Goal: Task Accomplishment & Management: Complete application form

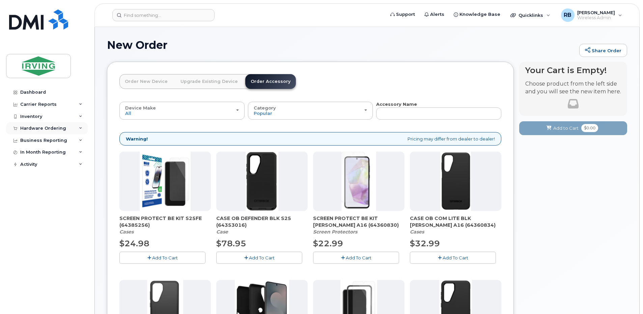
scroll to position [48, 0]
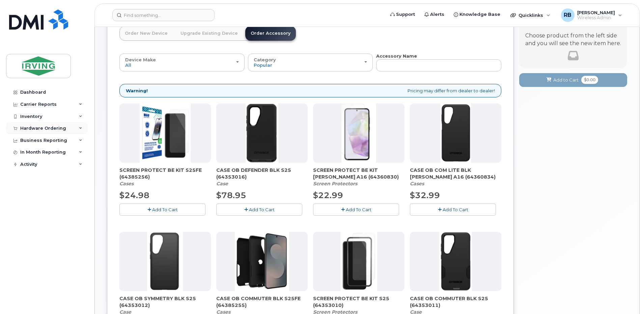
click at [32, 127] on div "Hardware Ordering" at bounding box center [43, 128] width 46 height 5
click at [31, 153] on div "Orders" at bounding box center [31, 154] width 17 height 6
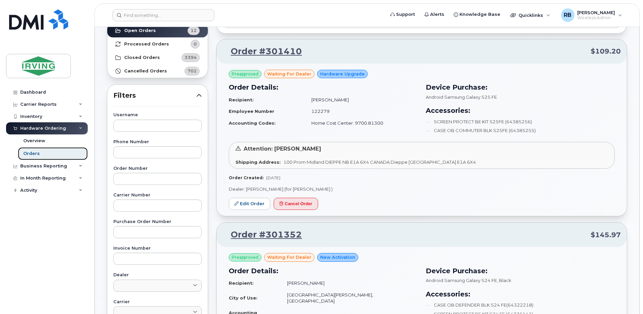
scroll to position [90, 0]
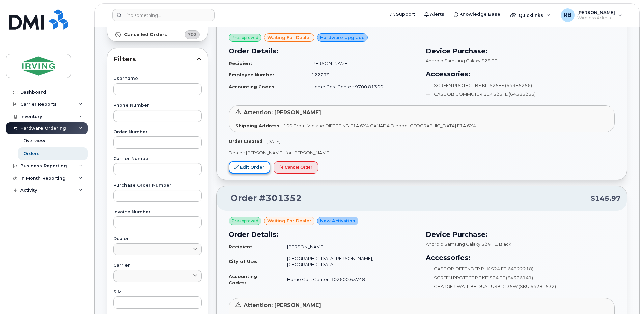
click at [249, 168] on link "Edit Order" at bounding box center [249, 167] width 41 height 12
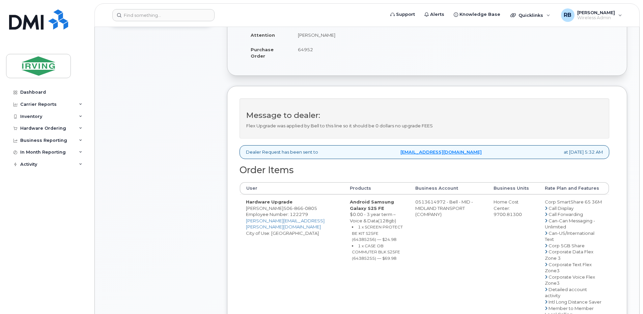
scroll to position [180, 0]
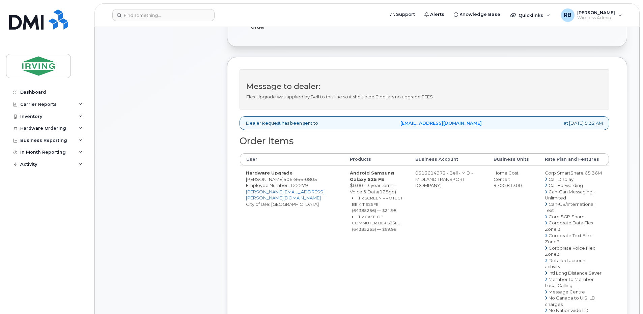
click at [295, 182] on span "866" at bounding box center [297, 179] width 11 height 5
copy span "506 866 0805"
click at [430, 178] on td "0513614972 - Bell - MID - MIDLAND TRANSPORT (COMPANY)" at bounding box center [448, 317] width 78 height 302
click at [420, 178] on td "0513614972 - Bell - MID - MIDLAND TRANSPORT (COMPANY)" at bounding box center [448, 317] width 78 height 302
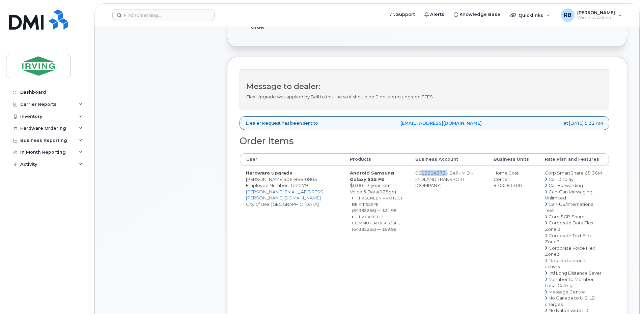
drag, startPoint x: 418, startPoint y: 178, endPoint x: 445, endPoint y: 178, distance: 27.6
click at [445, 178] on td "0513614972 - Bell - MID - MIDLAND TRANSPORT (COMPANY)" at bounding box center [448, 317] width 78 height 302
copy td "513614972"
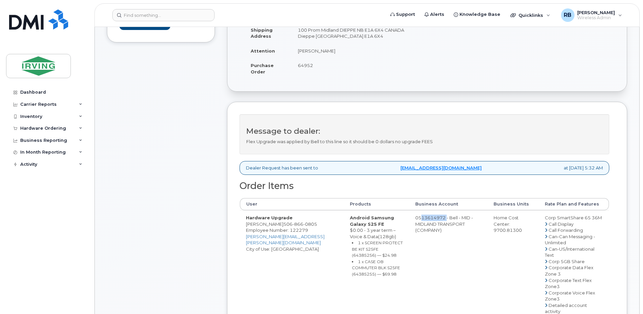
scroll to position [90, 0]
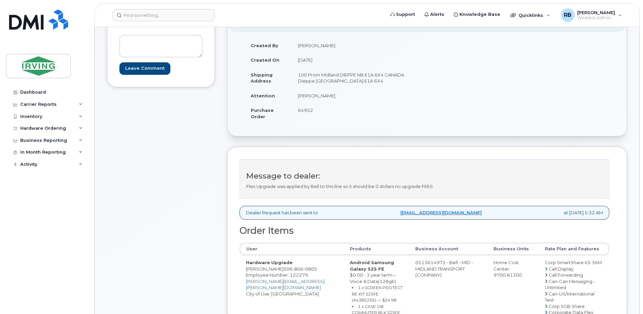
click at [310, 112] on span "64952" at bounding box center [305, 110] width 15 height 5
copy span "64952"
click at [316, 97] on td "[PERSON_NAME]" at bounding box center [357, 95] width 130 height 15
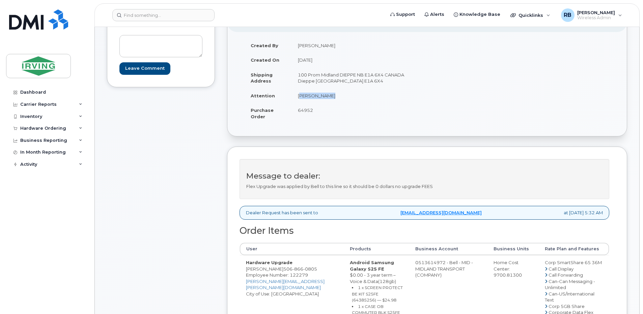
click at [316, 97] on td "[PERSON_NAME]" at bounding box center [357, 95] width 130 height 15
copy tbody "[PERSON_NAME]"
drag, startPoint x: 246, startPoint y: 276, endPoint x: 277, endPoint y: 275, distance: 31.1
copy td "Ryan Johnson"
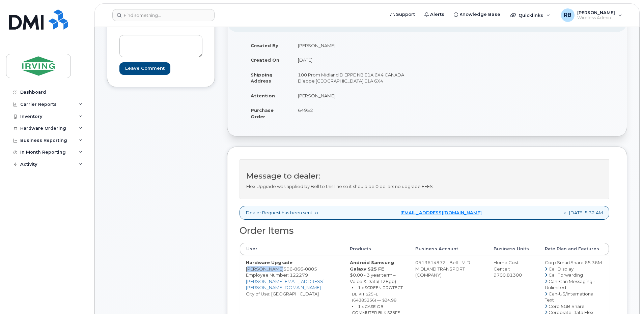
copy td "Ryan Johnson"
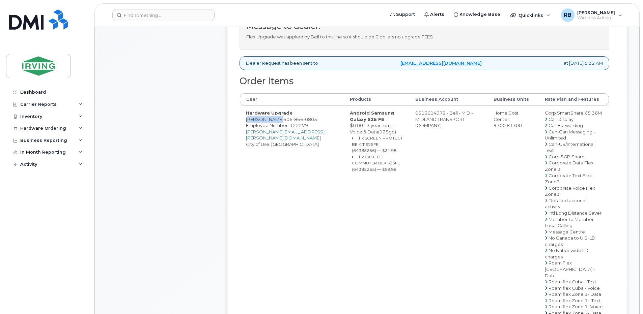
scroll to position [225, 0]
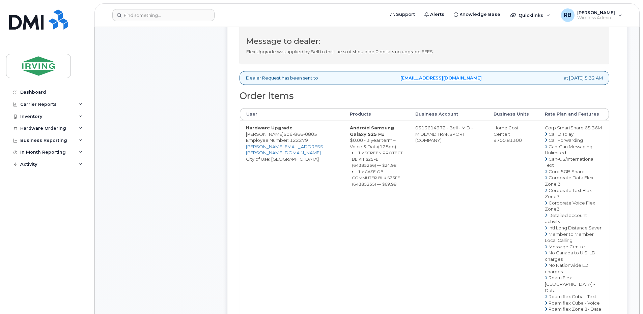
click at [190, 182] on div "Comments Leave Comment" at bounding box center [161, 187] width 108 height 631
click at [416, 212] on td "0513614972 - Bell - MID - MIDLAND TRANSPORT (COMPANY)" at bounding box center [448, 271] width 78 height 302
click at [414, 16] on span "Support" at bounding box center [405, 14] width 19 height 7
click at [372, 162] on li "1 x SCREEN PROTECT BE KIT S25FE (64385256) — $24.98" at bounding box center [377, 159] width 51 height 19
click at [373, 163] on small "1 x SCREEN PROTECT BE KIT S25FE (64385256) — $24.98" at bounding box center [377, 159] width 51 height 18
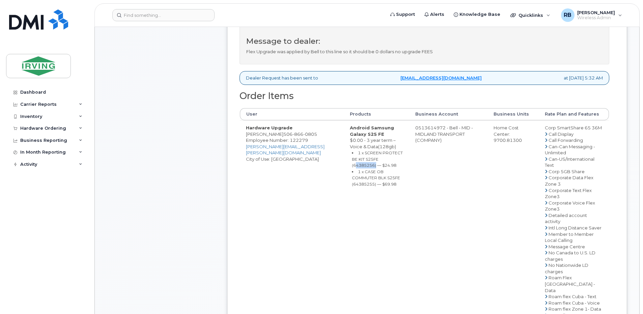
click at [373, 163] on small "1 x SCREEN PROTECT BE KIT S25FE (64385256) — $24.98" at bounding box center [377, 159] width 51 height 18
copy small "64385256"
click at [363, 161] on small "1 x SCREEN PROTECT BE KIT S25FE (64385256) — $24.98" at bounding box center [377, 159] width 51 height 18
drag, startPoint x: 357, startPoint y: 161, endPoint x: 363, endPoint y: 167, distance: 8.6
click at [363, 167] on small "1 x SCREEN PROTECT BE KIT S25FE (64385256) — $24.98" at bounding box center [377, 159] width 51 height 18
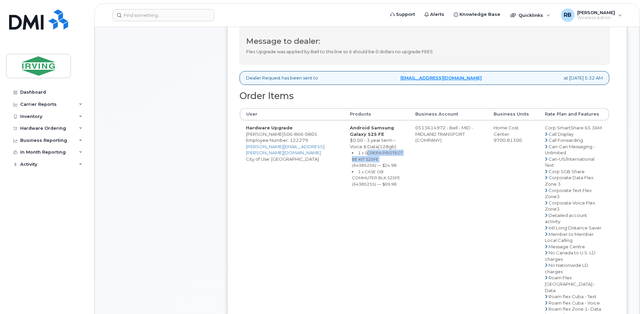
copy small "SCREEN PROTECT BE KIT S25FE"
click at [296, 256] on td "Hardware Upgrade Ryan Johnson 506 866 0805 Employee Number: 122279 johnson.ryan…" at bounding box center [292, 271] width 104 height 302
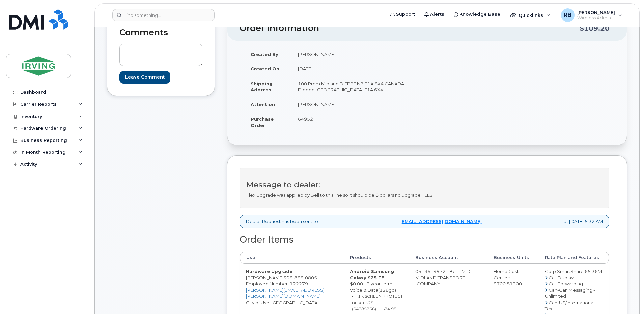
scroll to position [0, 0]
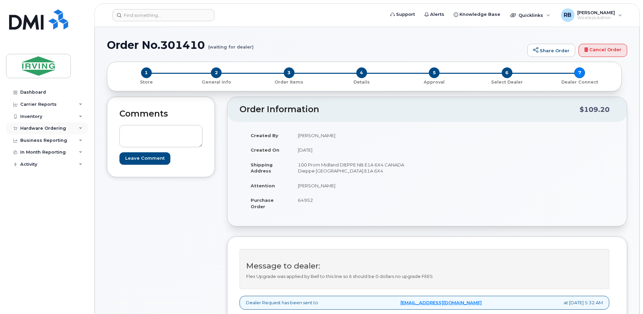
click at [53, 132] on div "Hardware Ordering" at bounding box center [47, 128] width 82 height 12
click at [42, 156] on link "Orders" at bounding box center [53, 153] width 70 height 13
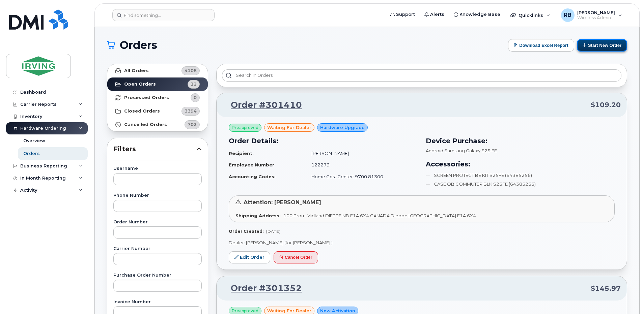
click at [587, 47] on button "Start New Order" at bounding box center [602, 45] width 50 height 12
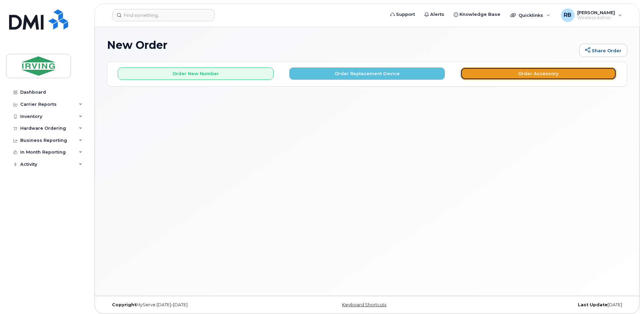
click at [486, 76] on button "Order Accessory" at bounding box center [538, 73] width 156 height 12
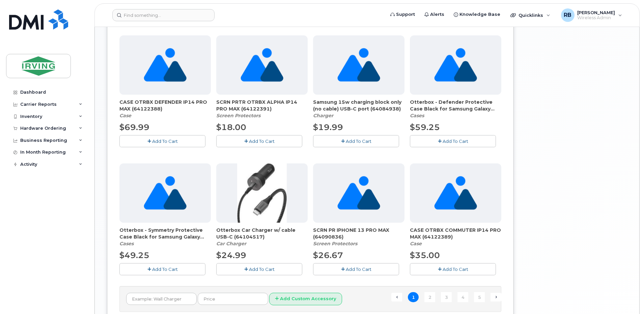
scroll to position [434, 0]
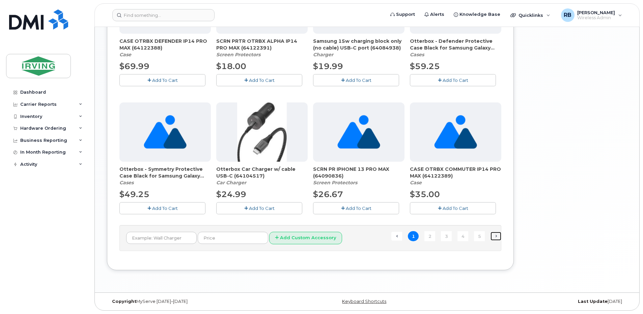
click at [494, 237] on link "Next →" at bounding box center [495, 236] width 11 height 9
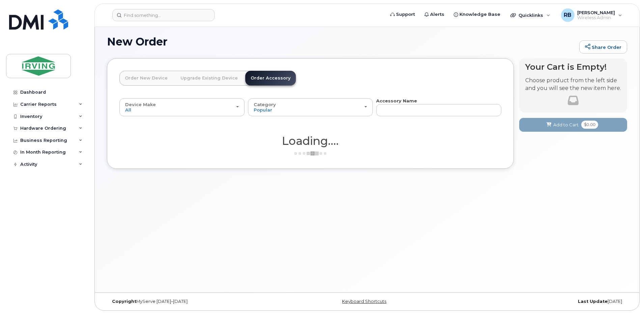
scroll to position [3, 0]
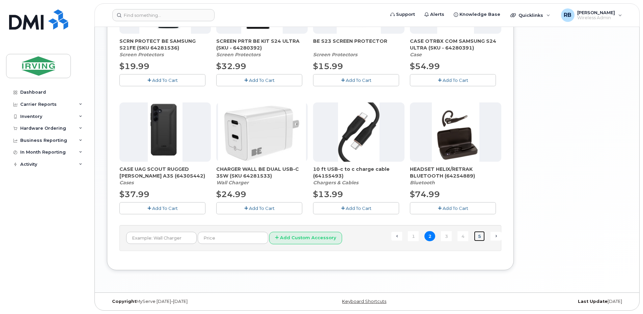
click at [479, 233] on link "5" at bounding box center [479, 236] width 11 height 10
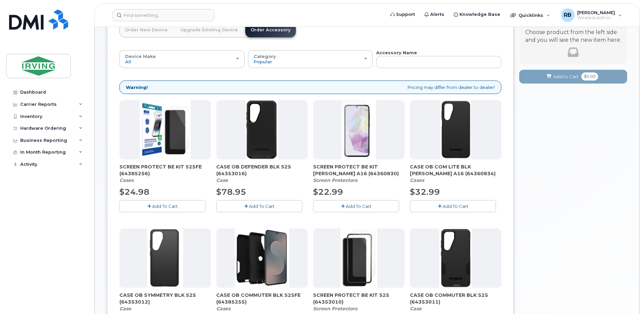
scroll to position [48, 0]
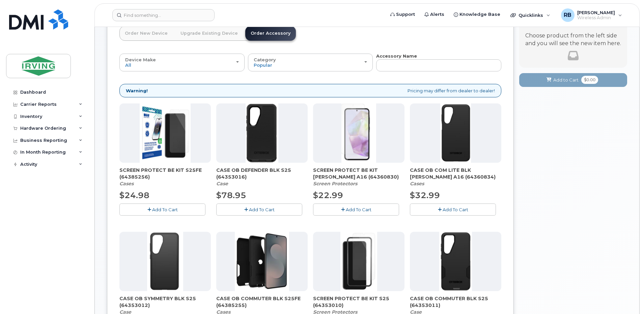
click at [158, 148] on img at bounding box center [165, 133] width 51 height 59
click at [50, 130] on div "Hardware Ordering" at bounding box center [43, 128] width 46 height 5
click at [25, 150] on link "Orders" at bounding box center [53, 153] width 70 height 13
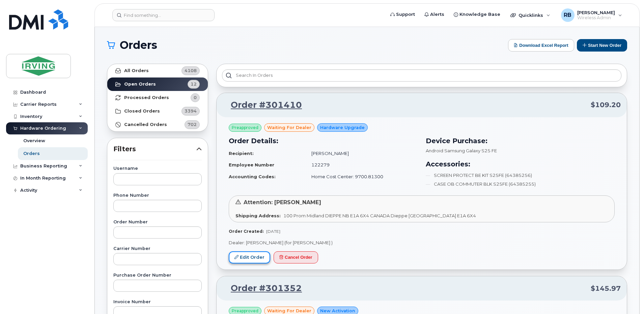
click at [253, 256] on link "Edit Order" at bounding box center [249, 258] width 41 height 12
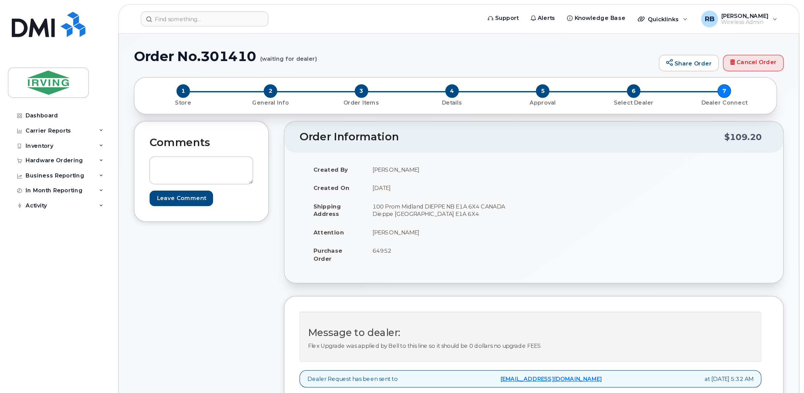
scroll to position [135, 0]
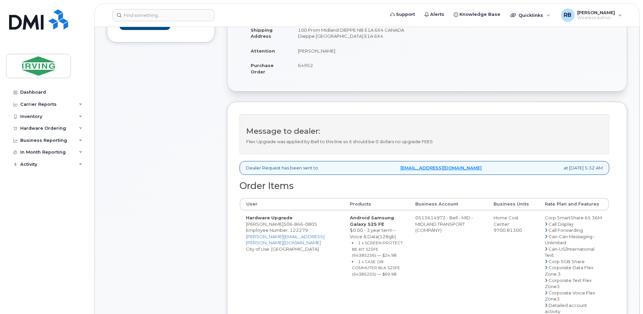
drag, startPoint x: 445, startPoint y: 224, endPoint x: 418, endPoint y: 224, distance: 27.0
copy td "513614972"
click at [295, 227] on span "866" at bounding box center [297, 224] width 11 height 5
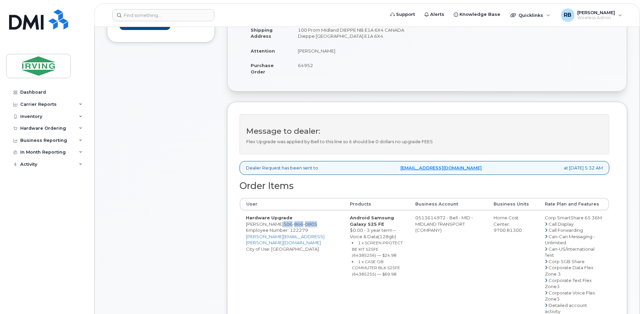
click at [295, 227] on span "866" at bounding box center [297, 224] width 11 height 5
copy span "506 866 0805"
click at [206, 130] on div "Comments Leave Comment" at bounding box center [161, 277] width 108 height 631
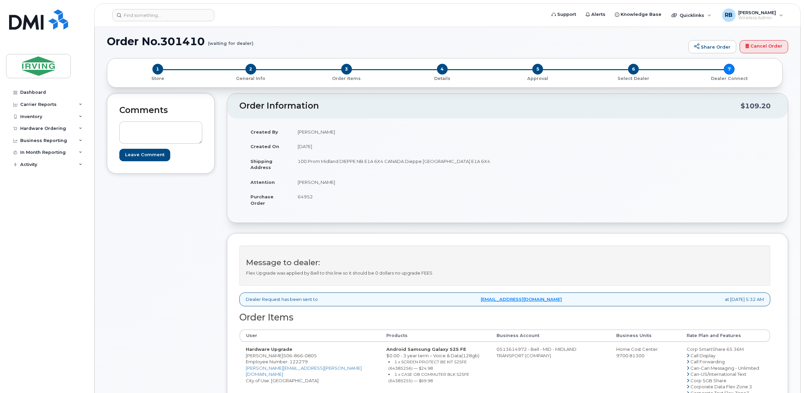
scroll to position [0, 0]
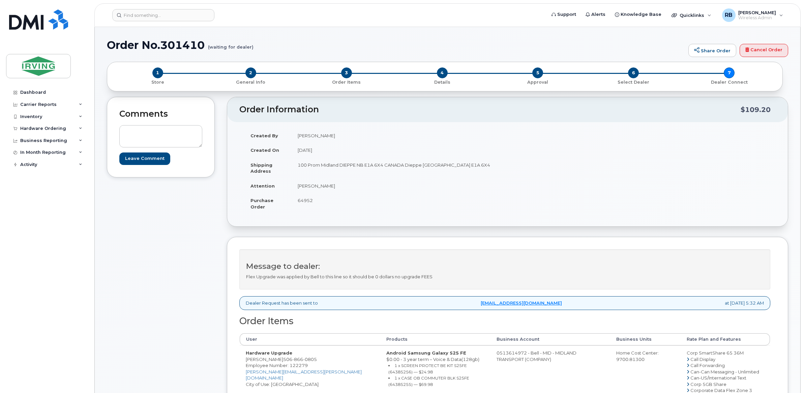
click at [225, 275] on div "Comments Leave Comment Order Information $109.20 Created By Ryan Johnson Create…" at bounding box center [447, 372] width 681 height 550
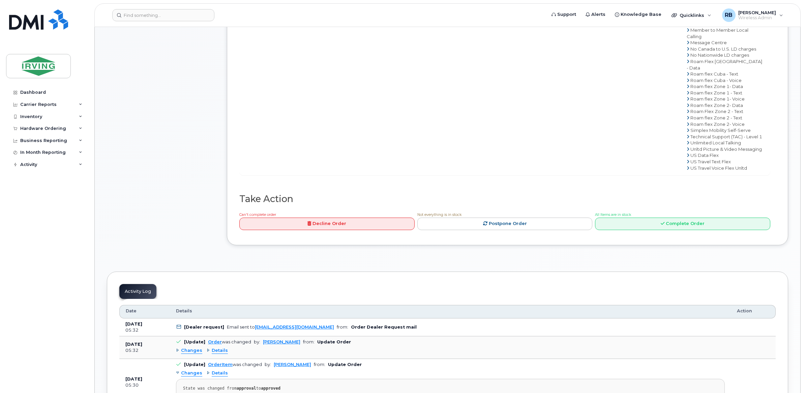
scroll to position [393, 0]
click at [616, 228] on link "Complete Order" at bounding box center [682, 222] width 175 height 12
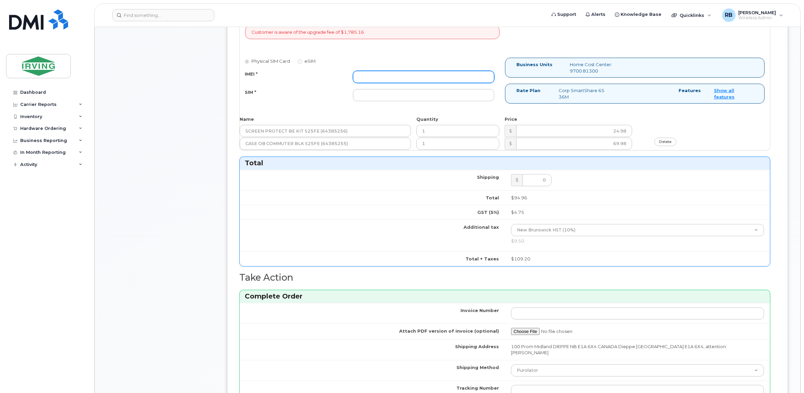
click at [369, 80] on input "IMEI *" at bounding box center [423, 77] width 141 height 12
type input "352055160288740"
click at [370, 97] on input "SIM *" at bounding box center [423, 95] width 141 height 12
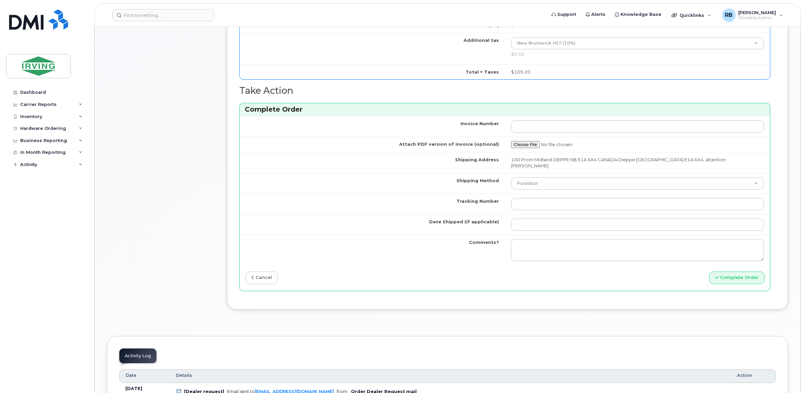
scroll to position [618, 0]
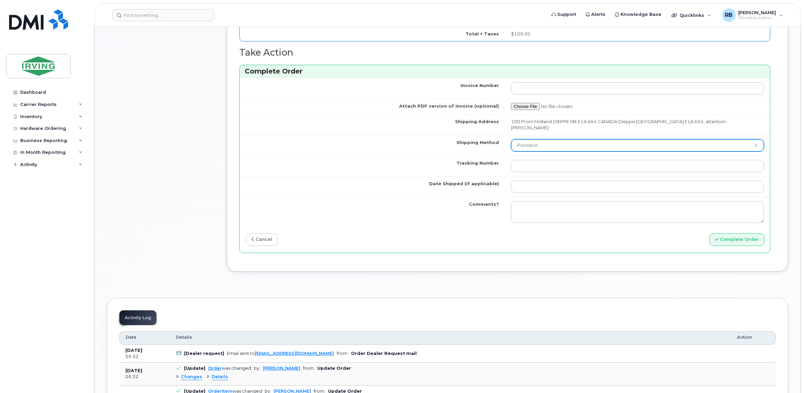
type input "89302610207415302295"
click at [521, 141] on select "Purolator UPS FedEx Canada Post Courier Other Drop Off Pick Up" at bounding box center [637, 145] width 253 height 12
select select "Courier"
click at [511, 139] on select "Purolator UPS FedEx Canada Post Courier Other Drop Off Pick Up" at bounding box center [637, 145] width 253 height 12
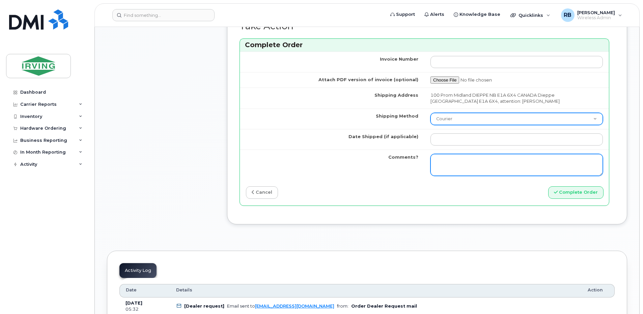
scroll to position [663, 0]
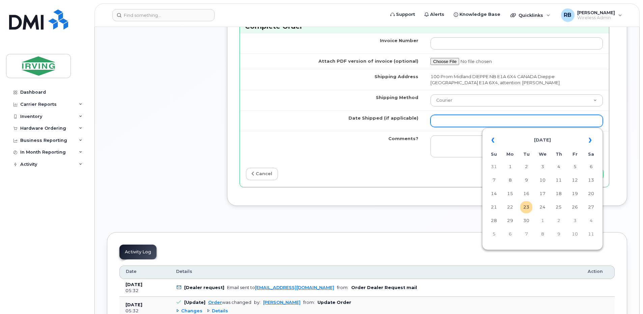
click at [493, 119] on input "Date Shipped (if applicable)" at bounding box center [516, 121] width 172 height 12
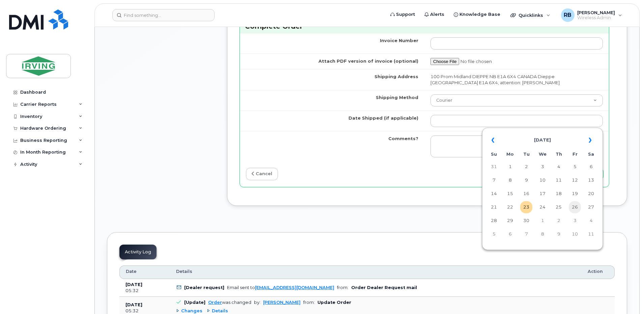
click at [572, 207] on td "26" at bounding box center [574, 207] width 12 height 12
type input "2025-09-26"
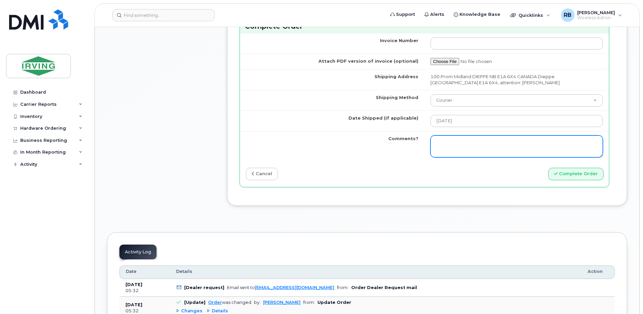
click at [493, 140] on textarea "Comments?" at bounding box center [516, 147] width 172 height 22
type textarea "Please be advised the order has been completed. SO#26209221 Allow 1-3 business …"
click at [508, 144] on textarea "Please be advised the order has been completed. SO#26209221 Allow 1-3 business …" at bounding box center [516, 147] width 172 height 22
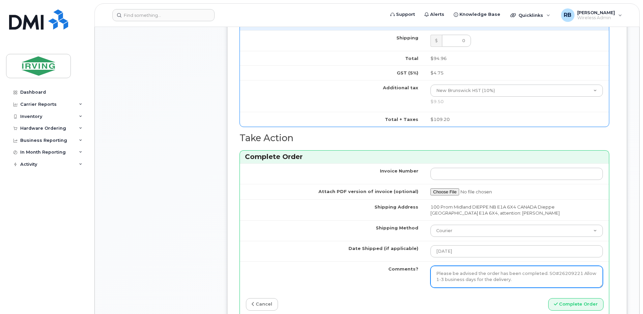
scroll to position [573, 0]
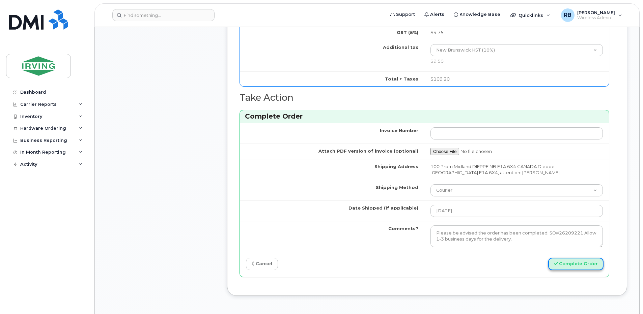
click at [568, 265] on button "Complete Order" at bounding box center [575, 264] width 55 height 12
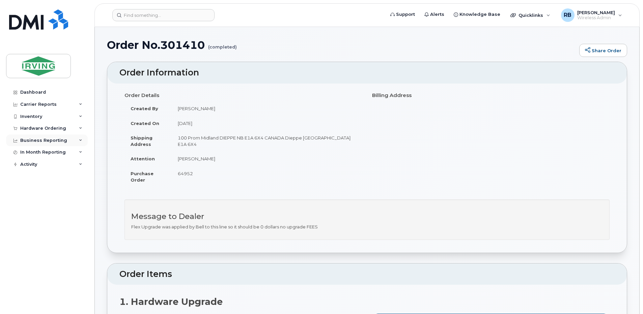
click at [59, 141] on div "Business Reporting" at bounding box center [43, 140] width 47 height 5
click at [47, 153] on div "Business Unit Reports" at bounding box center [49, 153] width 53 height 6
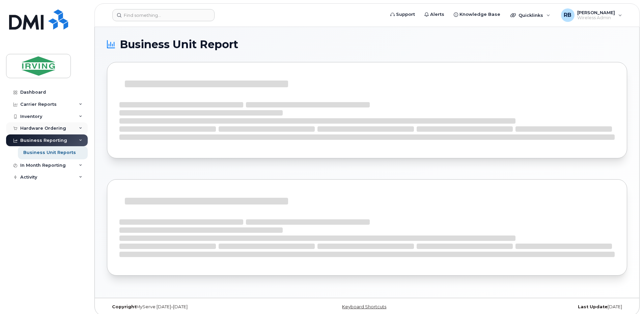
click at [52, 130] on div "Hardware Ordering" at bounding box center [43, 128] width 46 height 5
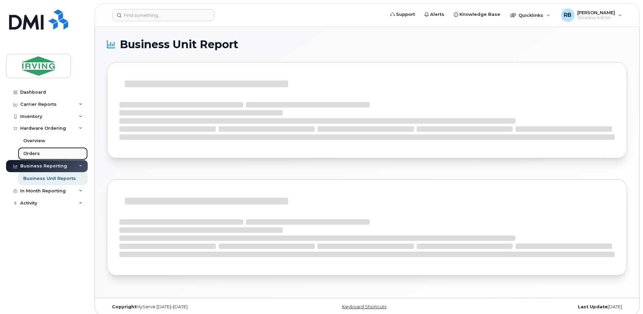
click at [35, 155] on div "Orders" at bounding box center [31, 154] width 17 height 6
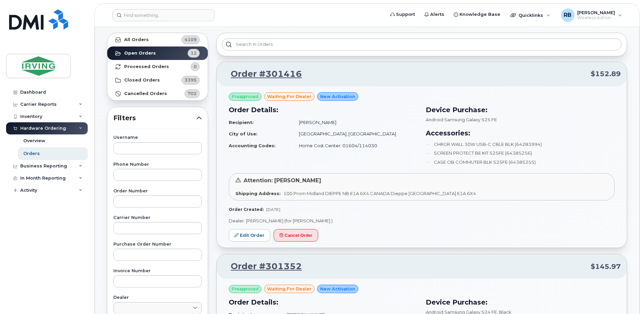
scroll to position [45, 0]
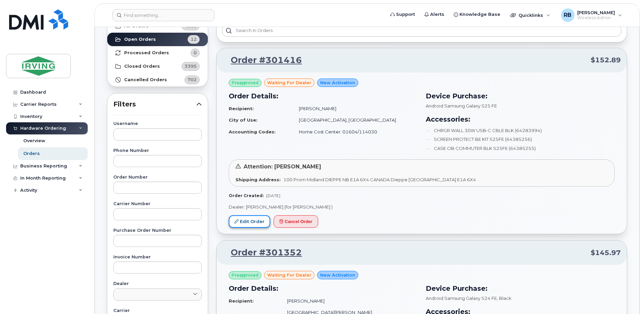
click at [242, 221] on link "Edit Order" at bounding box center [249, 221] width 41 height 12
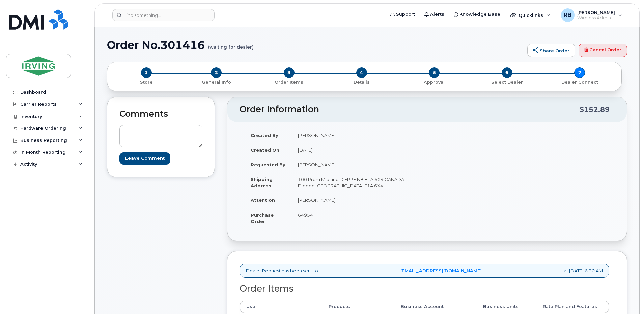
click at [315, 200] on td "[PERSON_NAME]" at bounding box center [357, 200] width 130 height 15
copy tbody "[PERSON_NAME]"
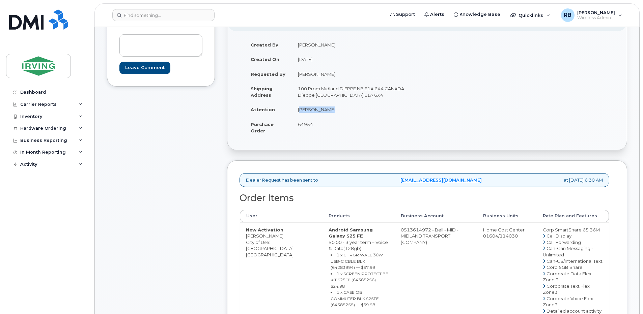
scroll to position [135, 0]
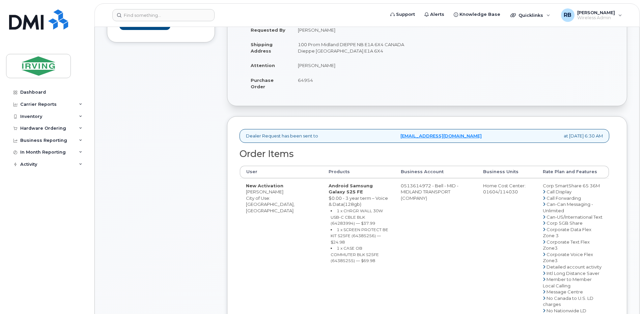
copy td "[PERSON_NAME]"
click at [213, 152] on div "Comments Leave Comment" at bounding box center [161, 255] width 108 height 587
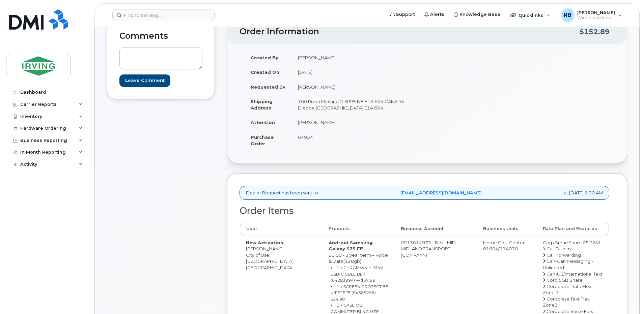
scroll to position [90, 0]
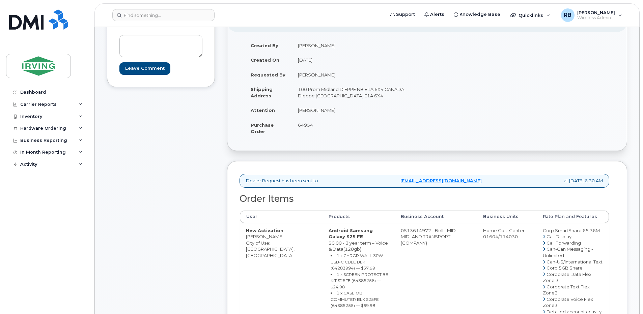
copy td "[PERSON_NAME]"
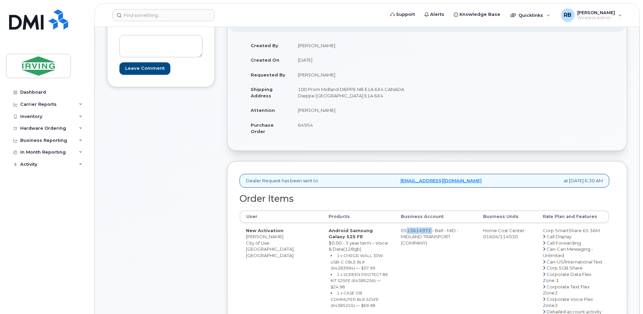
drag, startPoint x: 394, startPoint y: 231, endPoint x: 422, endPoint y: 233, distance: 28.1
copy td "513614972"
